Goal: Task Accomplishment & Management: Manage account settings

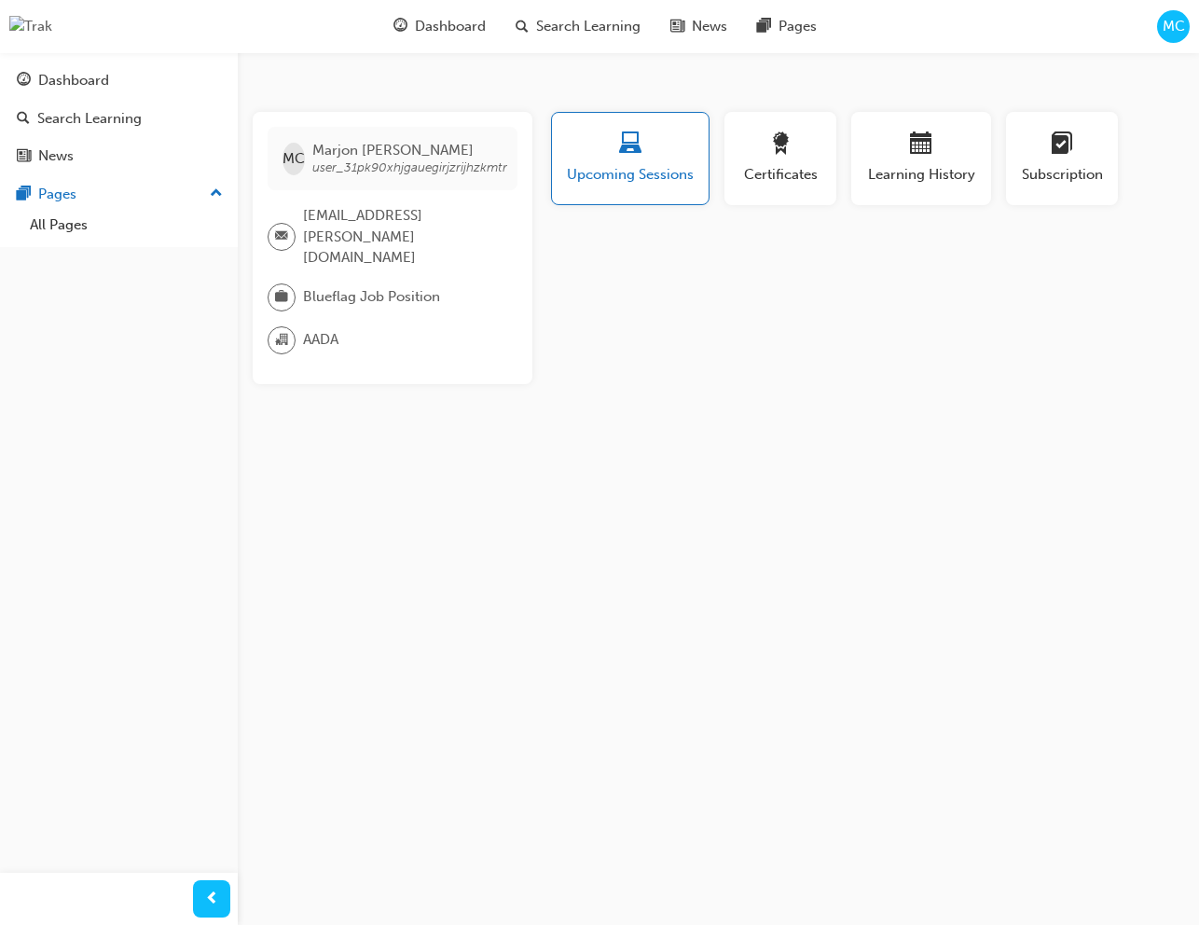
click at [1173, 33] on span "MC" at bounding box center [1173, 26] width 22 height 21
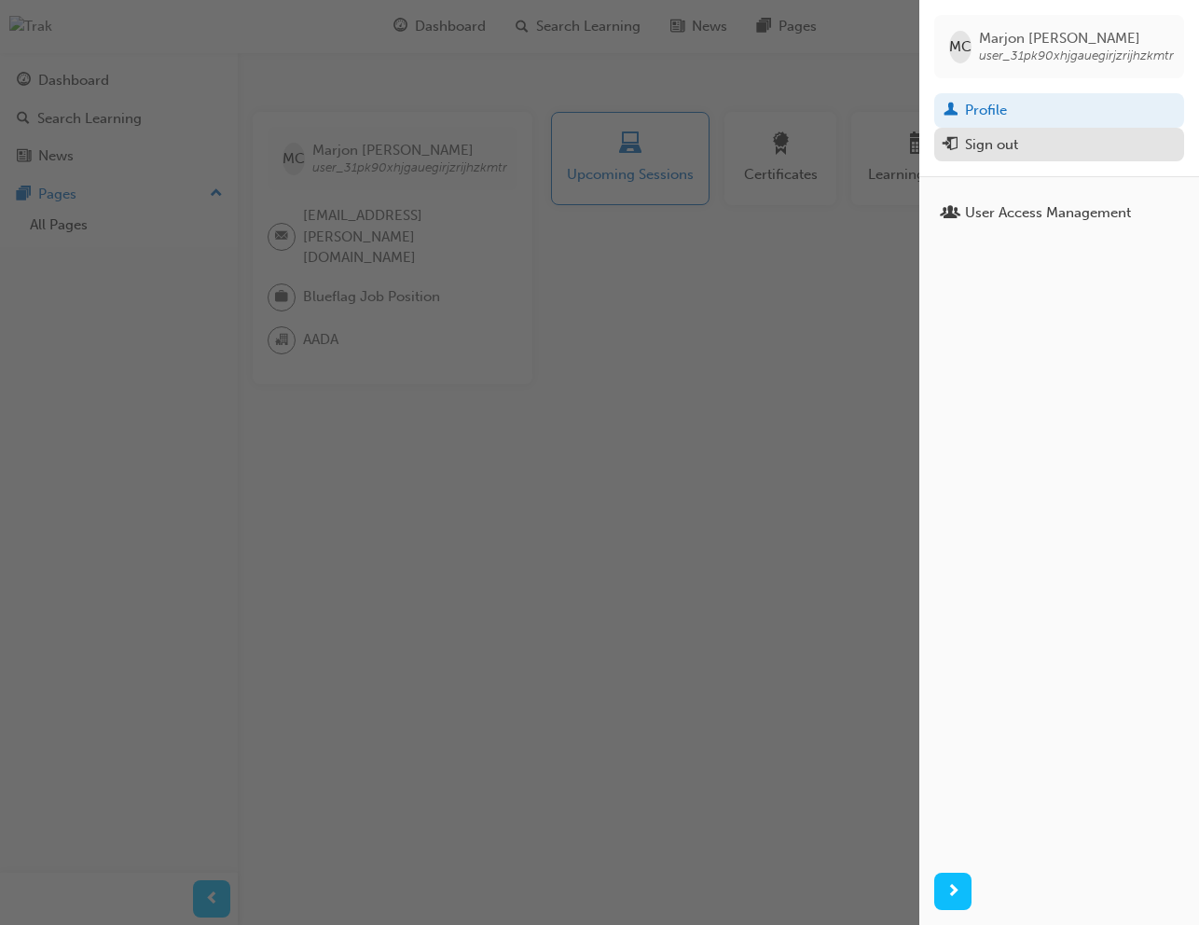
click at [1041, 147] on div "Sign out" at bounding box center [1058, 144] width 231 height 23
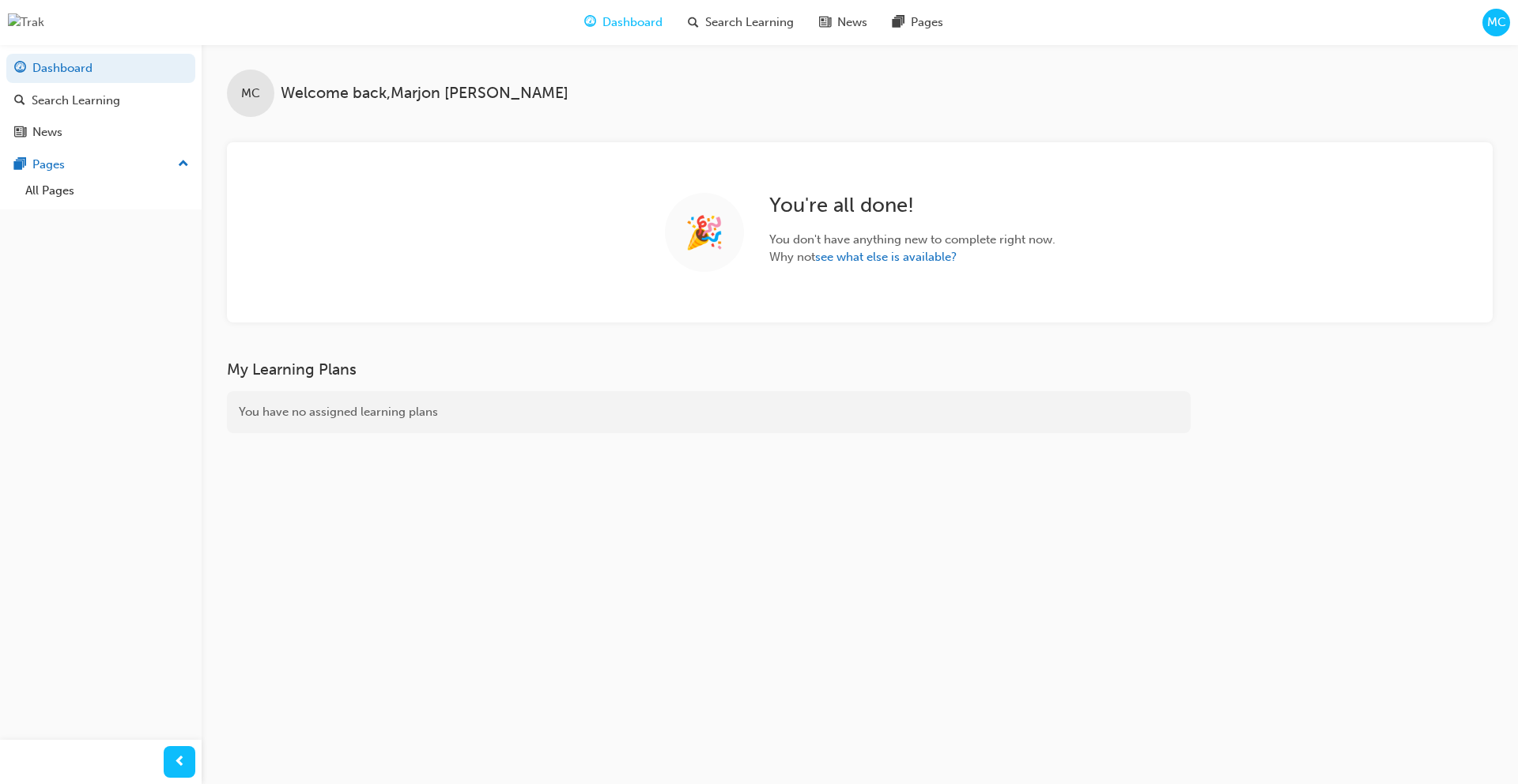
click at [1507, 22] on div "MC" at bounding box center [1496, 22] width 28 height 28
click at [1491, 27] on span "MC" at bounding box center [1496, 22] width 19 height 18
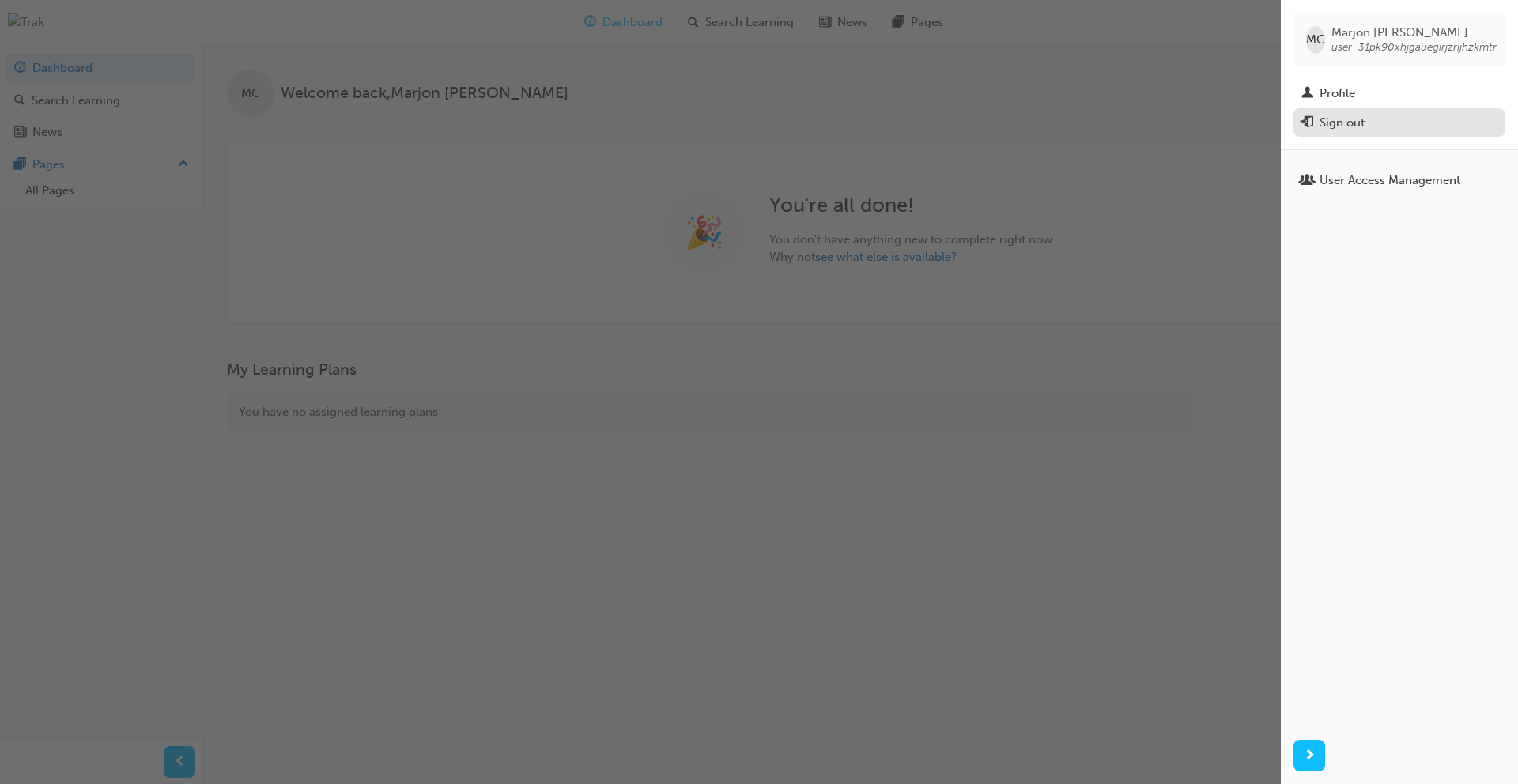
click at [1344, 111] on button "Sign out" at bounding box center [1399, 123] width 212 height 29
